Goal: Information Seeking & Learning: Learn about a topic

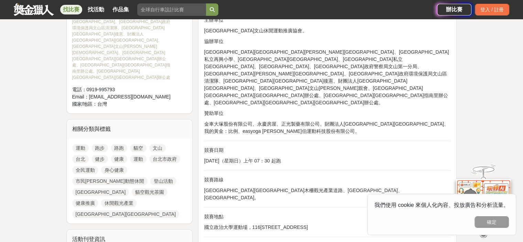
scroll to position [344, 0]
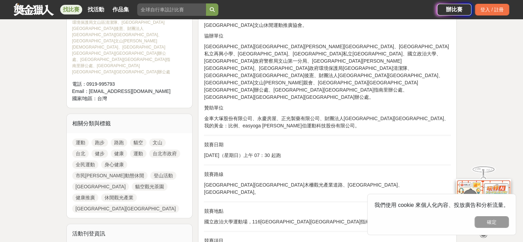
scroll to position [413, 0]
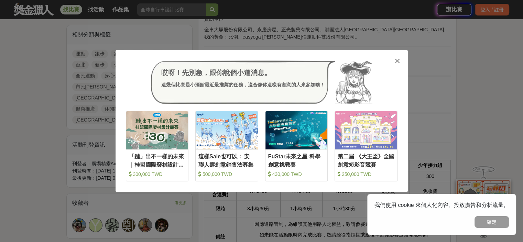
click at [396, 60] on icon at bounding box center [397, 60] width 5 height 7
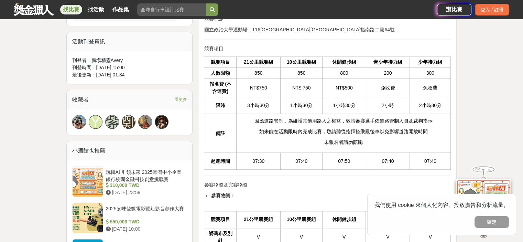
scroll to position [447, 0]
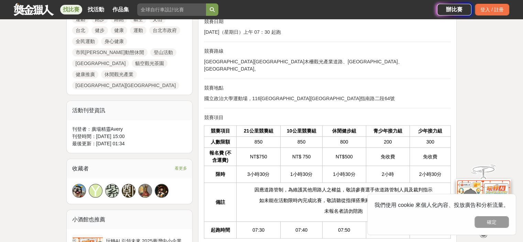
click at [367, 147] on td "免收費" at bounding box center [388, 156] width 44 height 18
click at [366, 147] on td "免收費" at bounding box center [388, 156] width 44 height 18
click at [359, 147] on td "NT$500" at bounding box center [344, 156] width 44 height 18
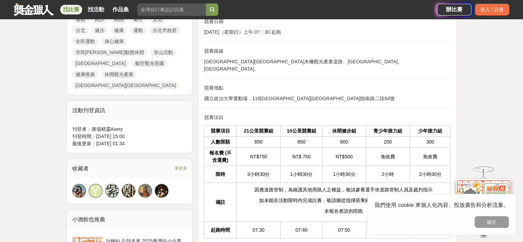
click at [359, 147] on td "NT$500" at bounding box center [344, 156] width 44 height 18
click at [351, 147] on td "NT$500" at bounding box center [344, 156] width 44 height 18
drag, startPoint x: 292, startPoint y: 121, endPoint x: 315, endPoint y: 127, distance: 24.2
click at [315, 147] on td "NT$ 750" at bounding box center [302, 156] width 42 height 18
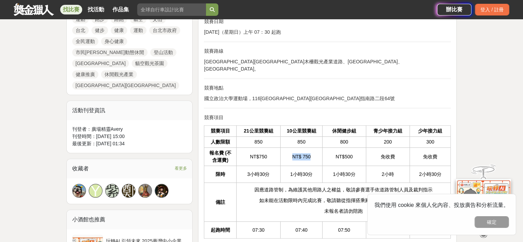
click at [315, 128] on tbody "競賽項目 21公里競賽組 10公里競賽組 休閒健步組 青少年接力組 少年接力組 人數限額 850 850 800 200 300 報名費 (不含運費) NT$…" at bounding box center [327, 181] width 247 height 113
drag, startPoint x: 308, startPoint y: 137, endPoint x: 286, endPoint y: 143, distance: 22.4
click at [286, 166] on td "1小時30分" at bounding box center [302, 174] width 42 height 17
drag, startPoint x: 275, startPoint y: 138, endPoint x: 270, endPoint y: 139, distance: 4.5
click at [270, 166] on td "3小時30分" at bounding box center [258, 174] width 44 height 17
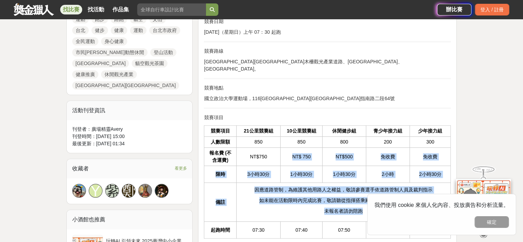
drag, startPoint x: 212, startPoint y: 196, endPoint x: 285, endPoint y: 117, distance: 107.8
click at [285, 125] on tbody "競賽項目 21公里競賽組 10公里競賽組 休閒健步組 青少年接力組 少年接力組 人數限額 850 850 800 200 300 報名費 (不含運費) NT$…" at bounding box center [327, 181] width 247 height 113
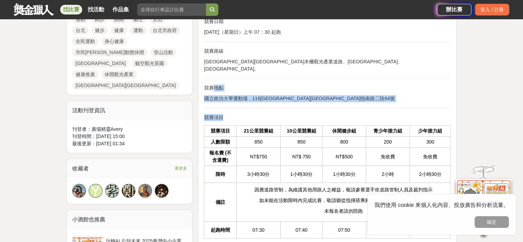
drag, startPoint x: 198, startPoint y: 205, endPoint x: 213, endPoint y: 52, distance: 154.0
click at [441, 95] on p "國立政治大學運動場，116[STREET_ADDRESS]" at bounding box center [327, 98] width 247 height 7
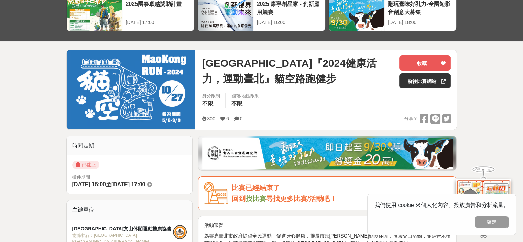
scroll to position [103, 0]
